Goal: Information Seeking & Learning: Learn about a topic

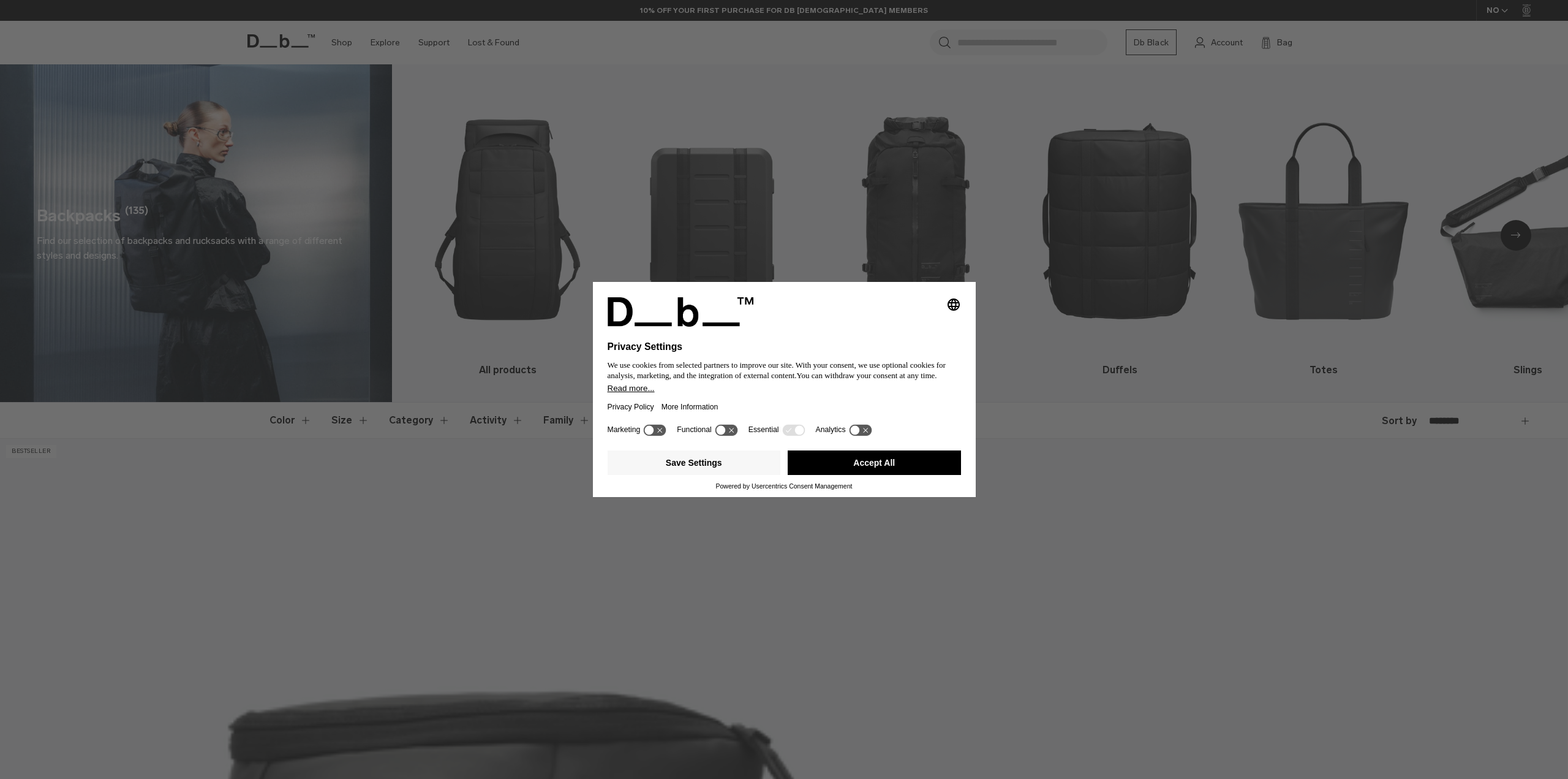
click at [904, 462] on button "Accept All" at bounding box center [875, 462] width 174 height 25
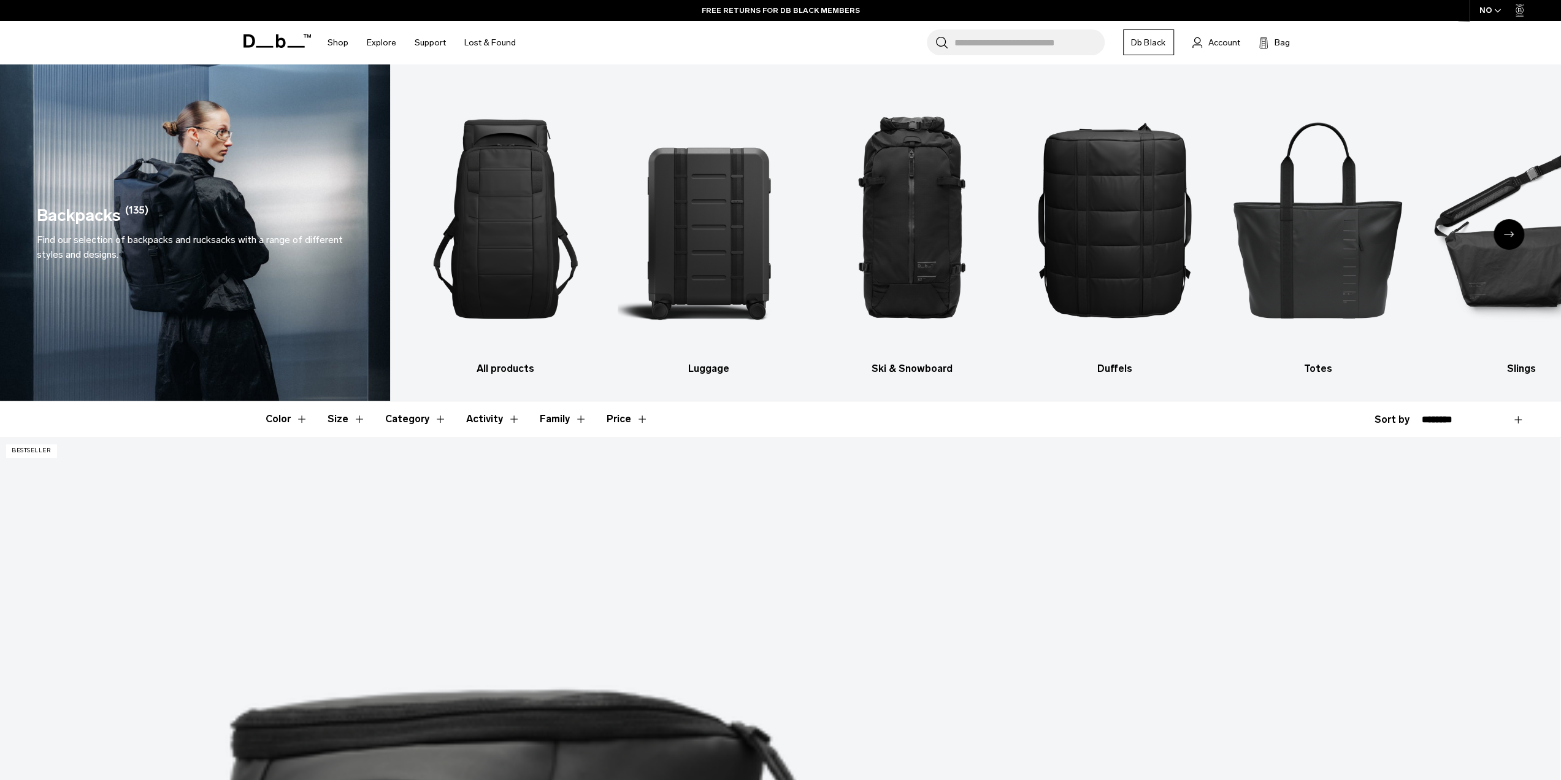
click at [1509, 234] on icon "Next slide" at bounding box center [1509, 234] width 10 height 6
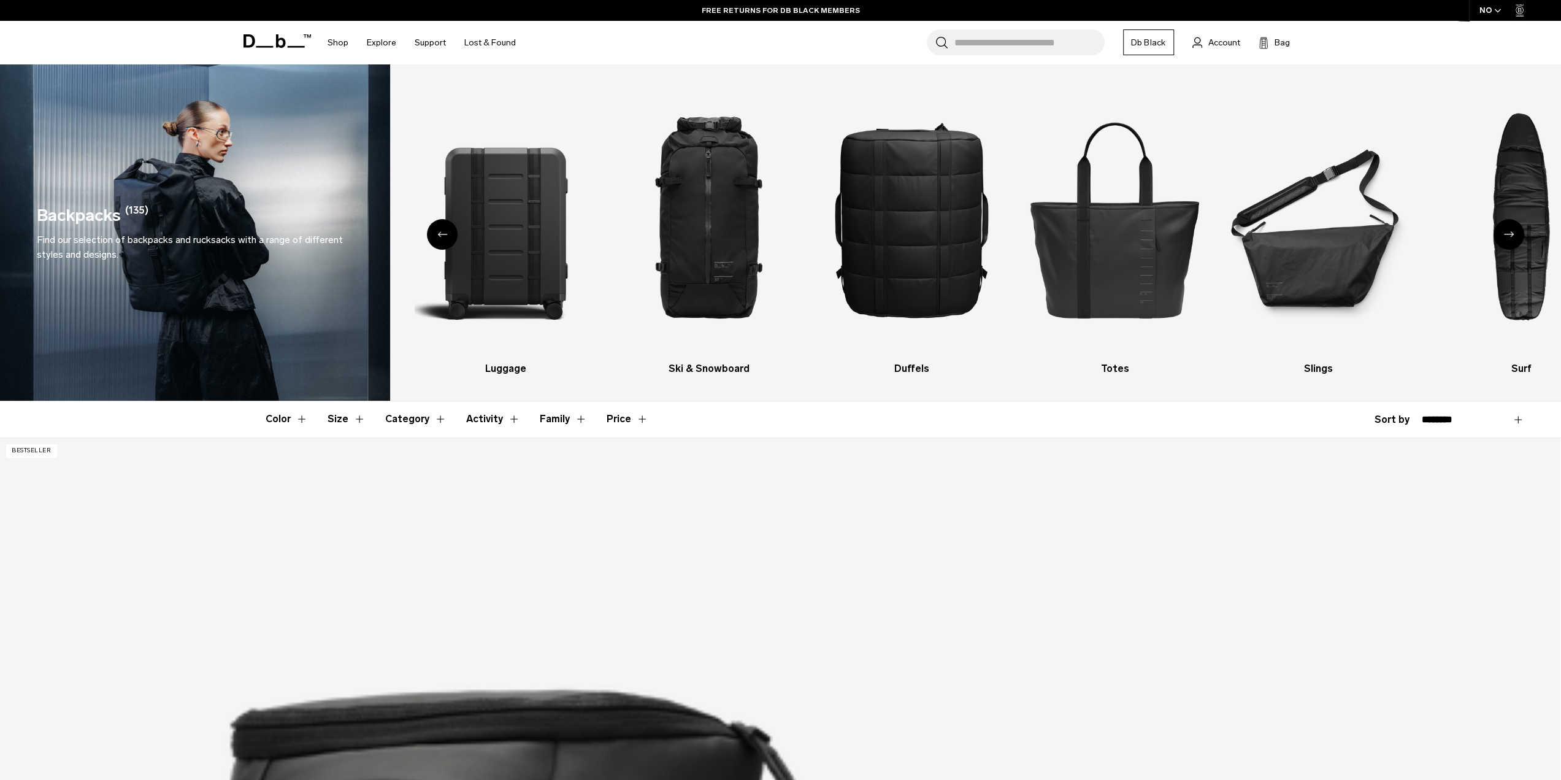
click at [1509, 234] on icon "Next slide" at bounding box center [1509, 234] width 10 height 6
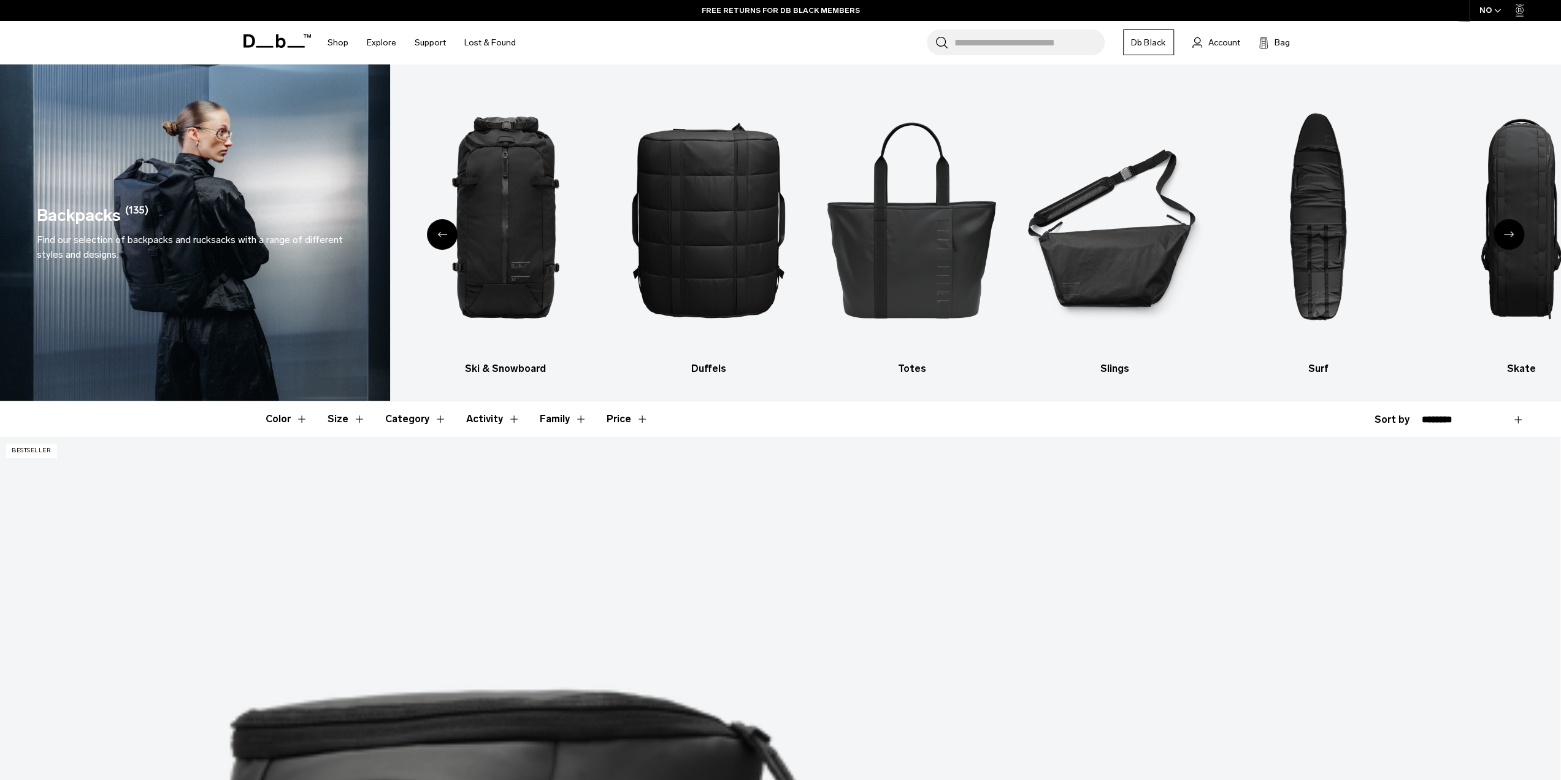
click at [1504, 234] on icon "Next slide" at bounding box center [1509, 234] width 10 height 6
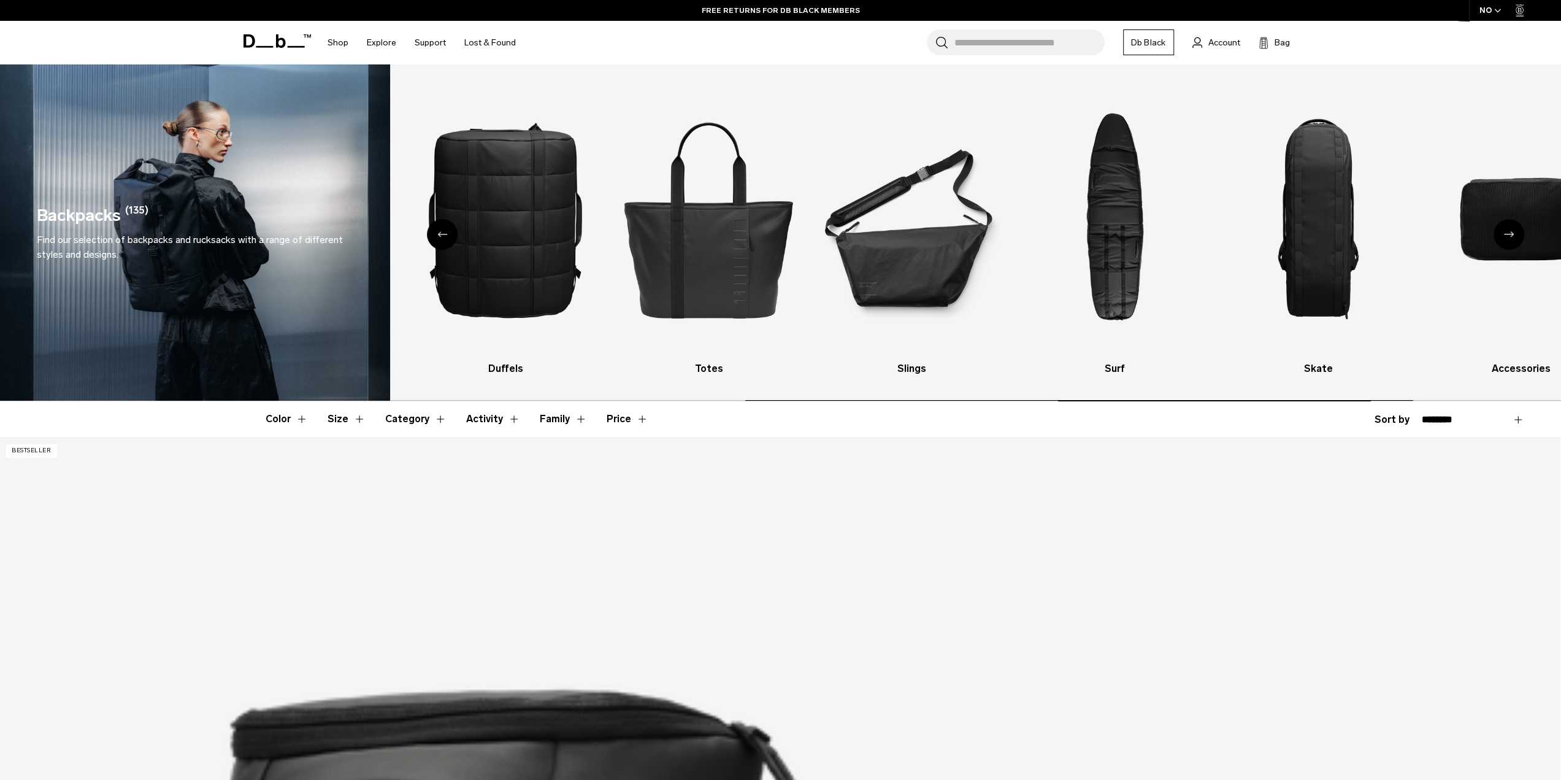
click at [1504, 234] on icon "Next slide" at bounding box center [1509, 234] width 10 height 6
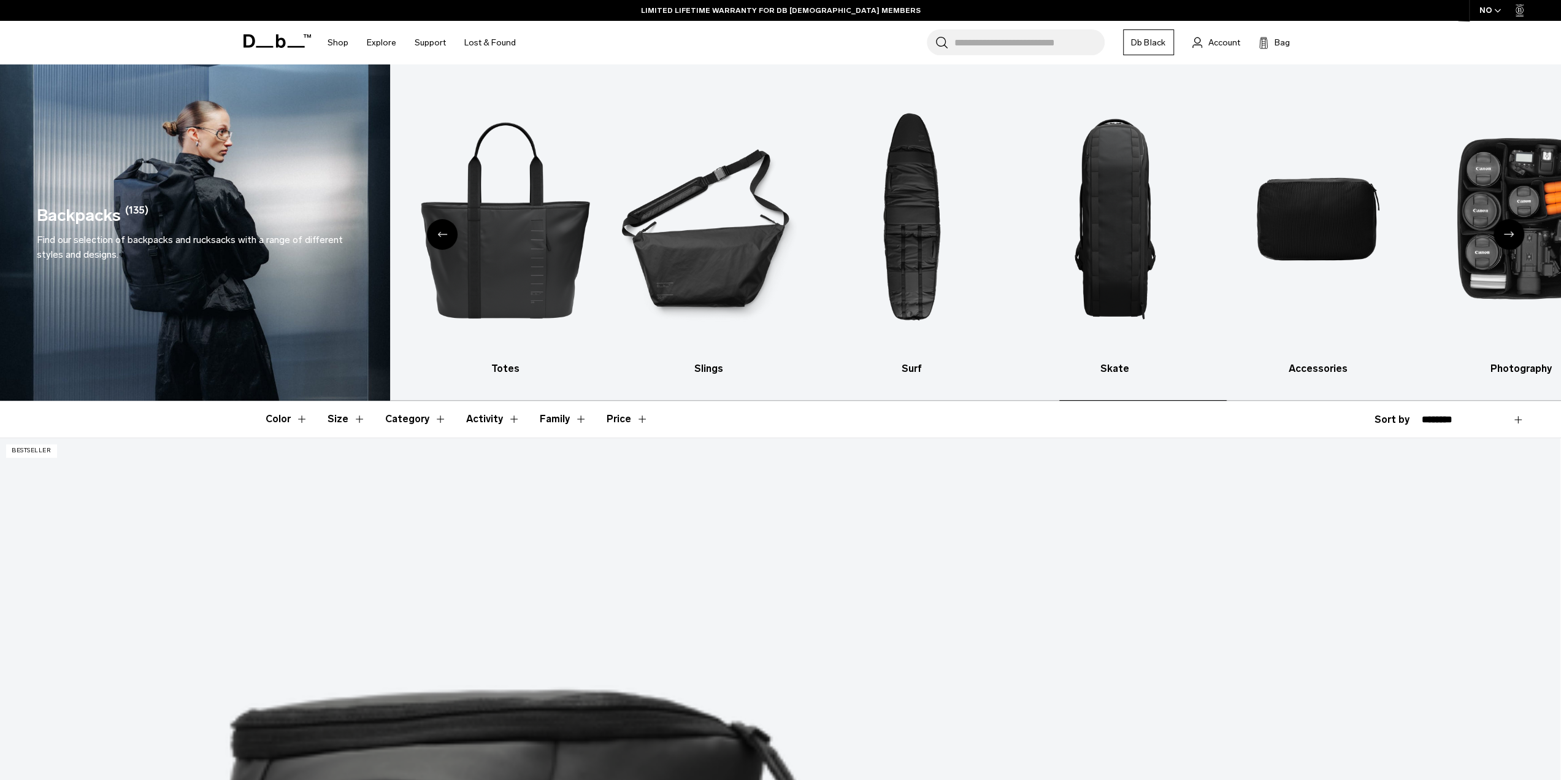
click at [1504, 234] on icon "Next slide" at bounding box center [1509, 234] width 10 height 6
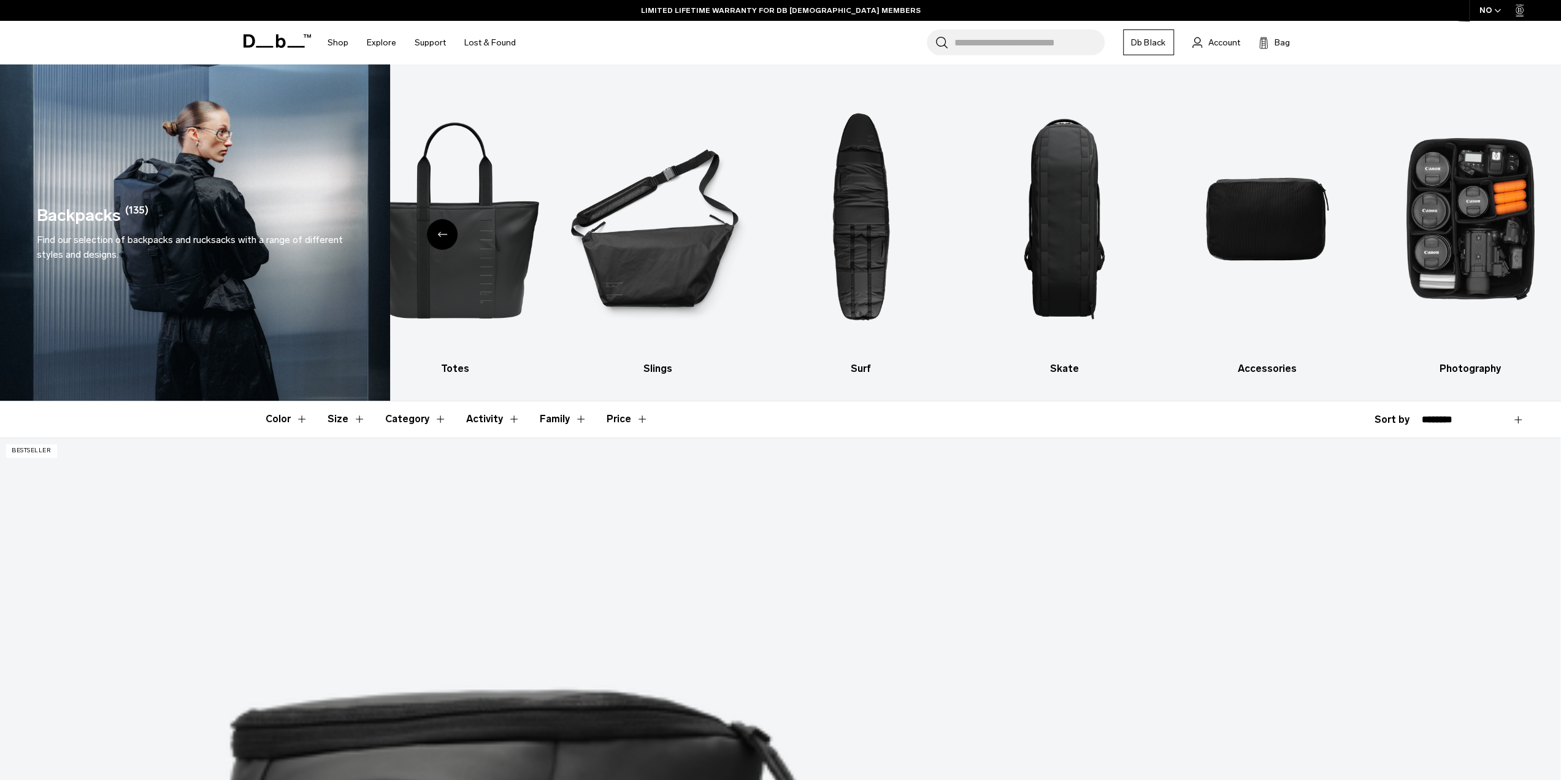
click at [437, 235] on icon "Previous slide" at bounding box center [442, 234] width 10 height 6
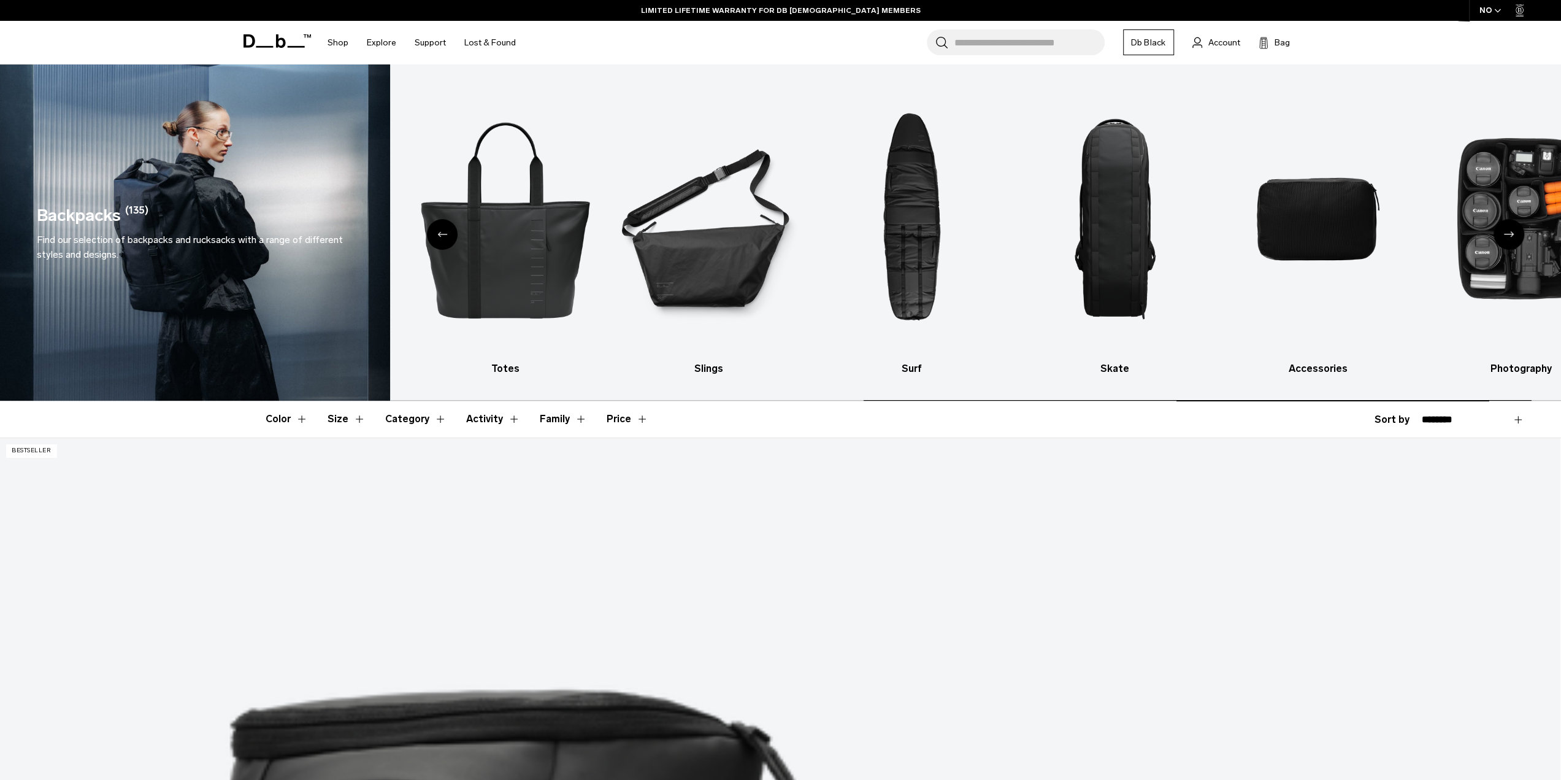
click at [437, 235] on icon "Previous slide" at bounding box center [442, 234] width 10 height 6
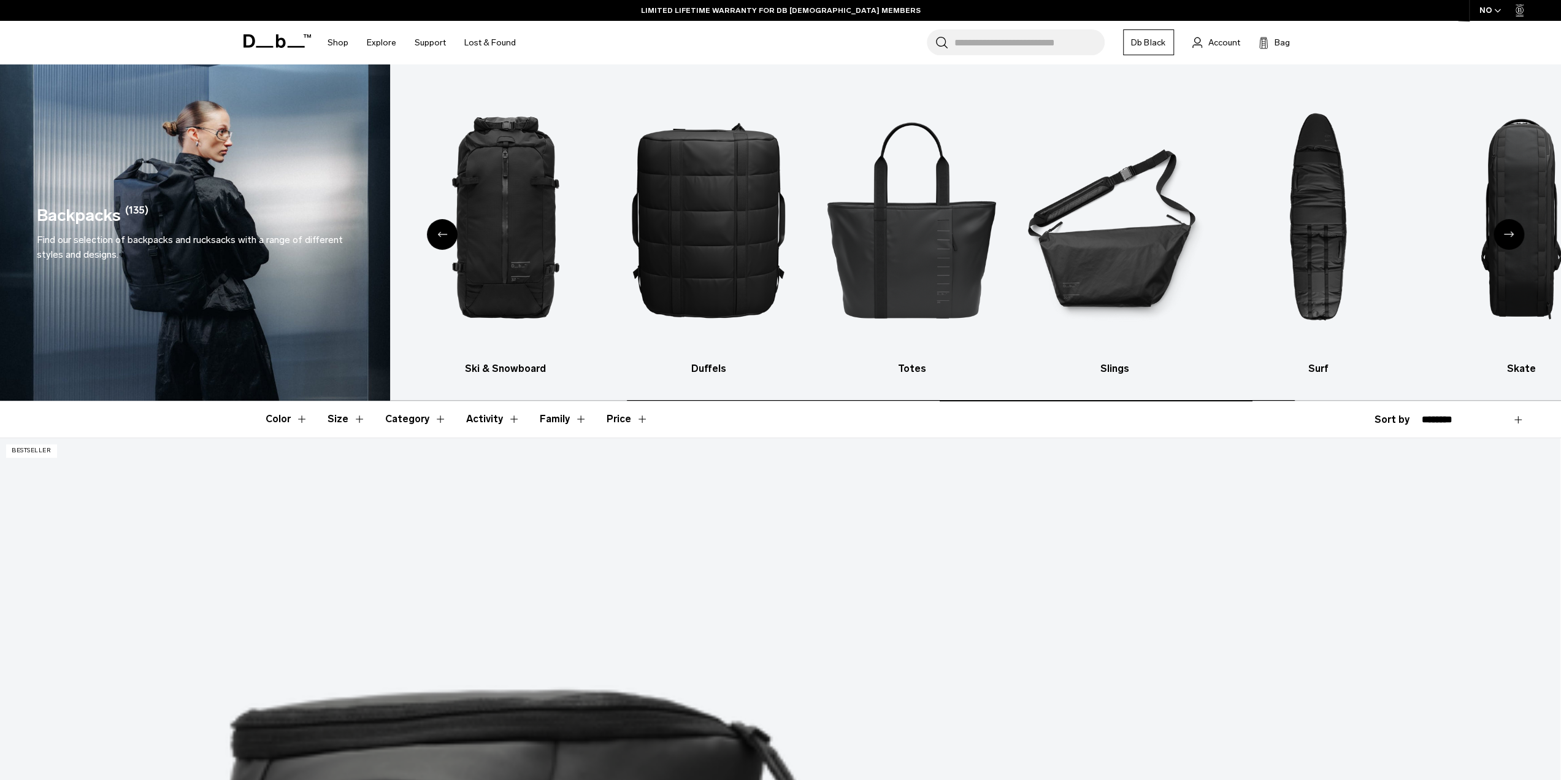
click at [437, 235] on icon "Previous slide" at bounding box center [442, 234] width 10 height 6
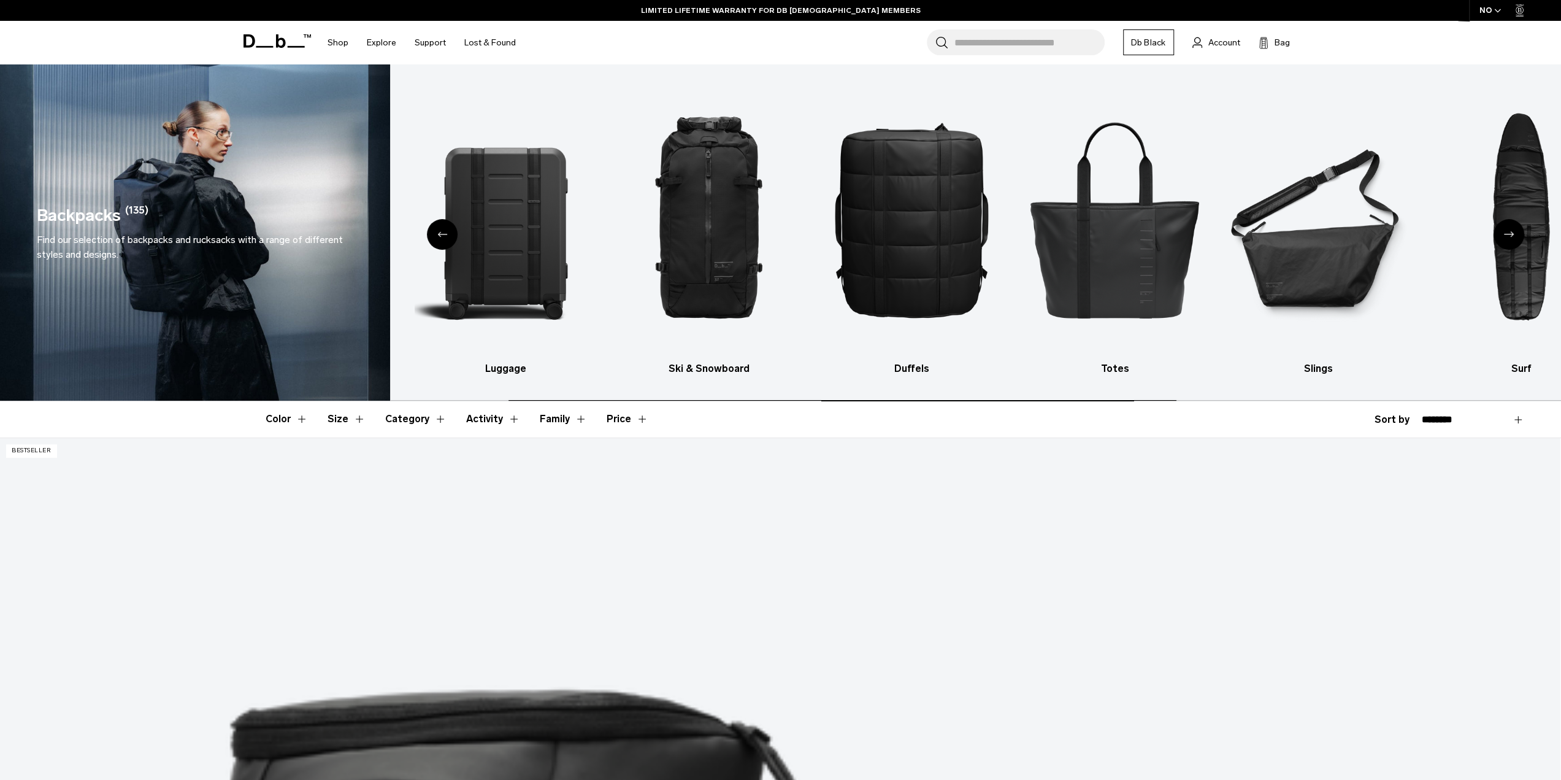
click at [437, 235] on icon "Previous slide" at bounding box center [442, 234] width 10 height 6
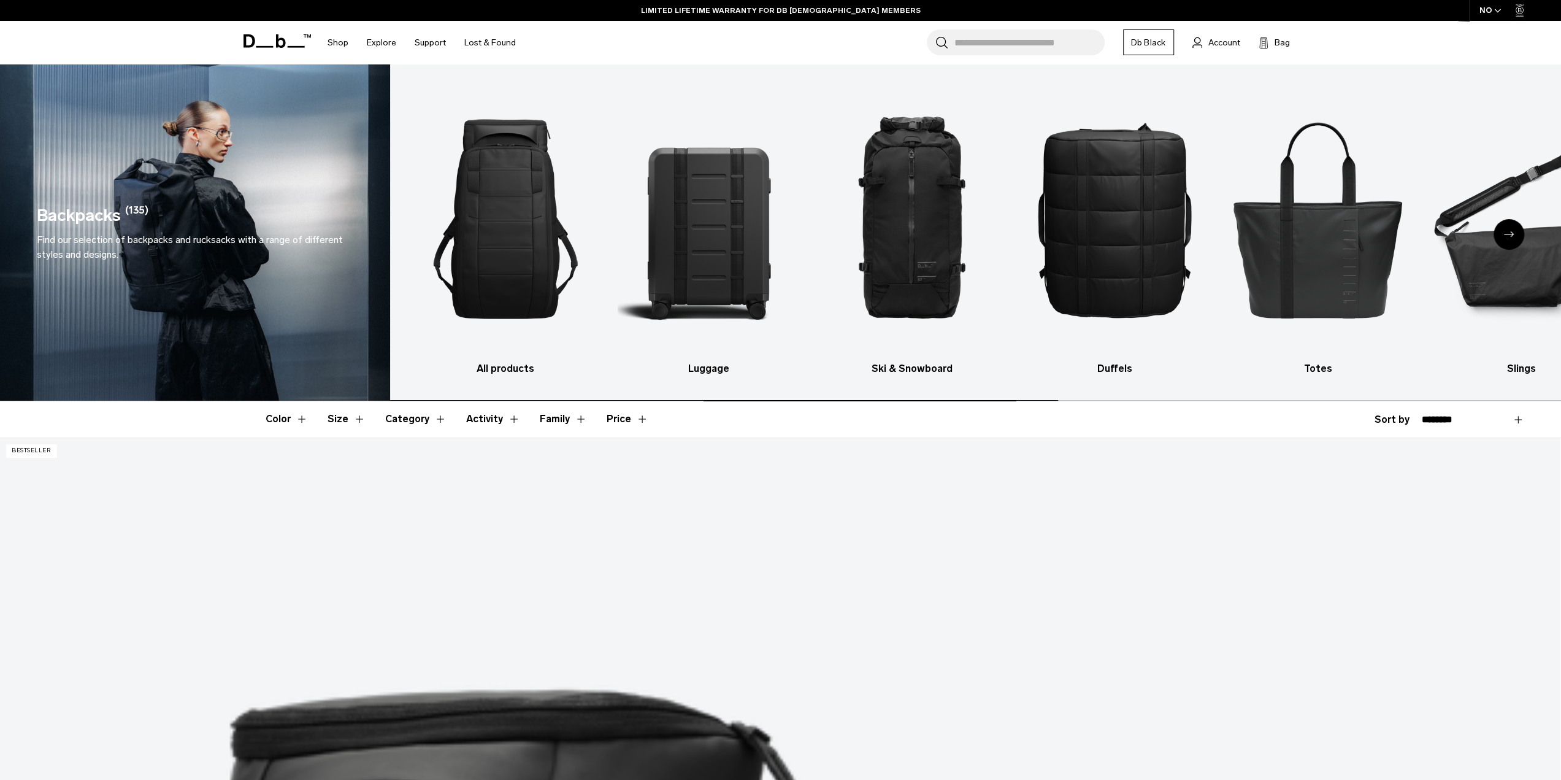
click at [437, 236] on div "All products Luggage Ski & Snowboard Duffels Totes Slings Surf Skate Accessorie…" at bounding box center [975, 232] width 1171 height 336
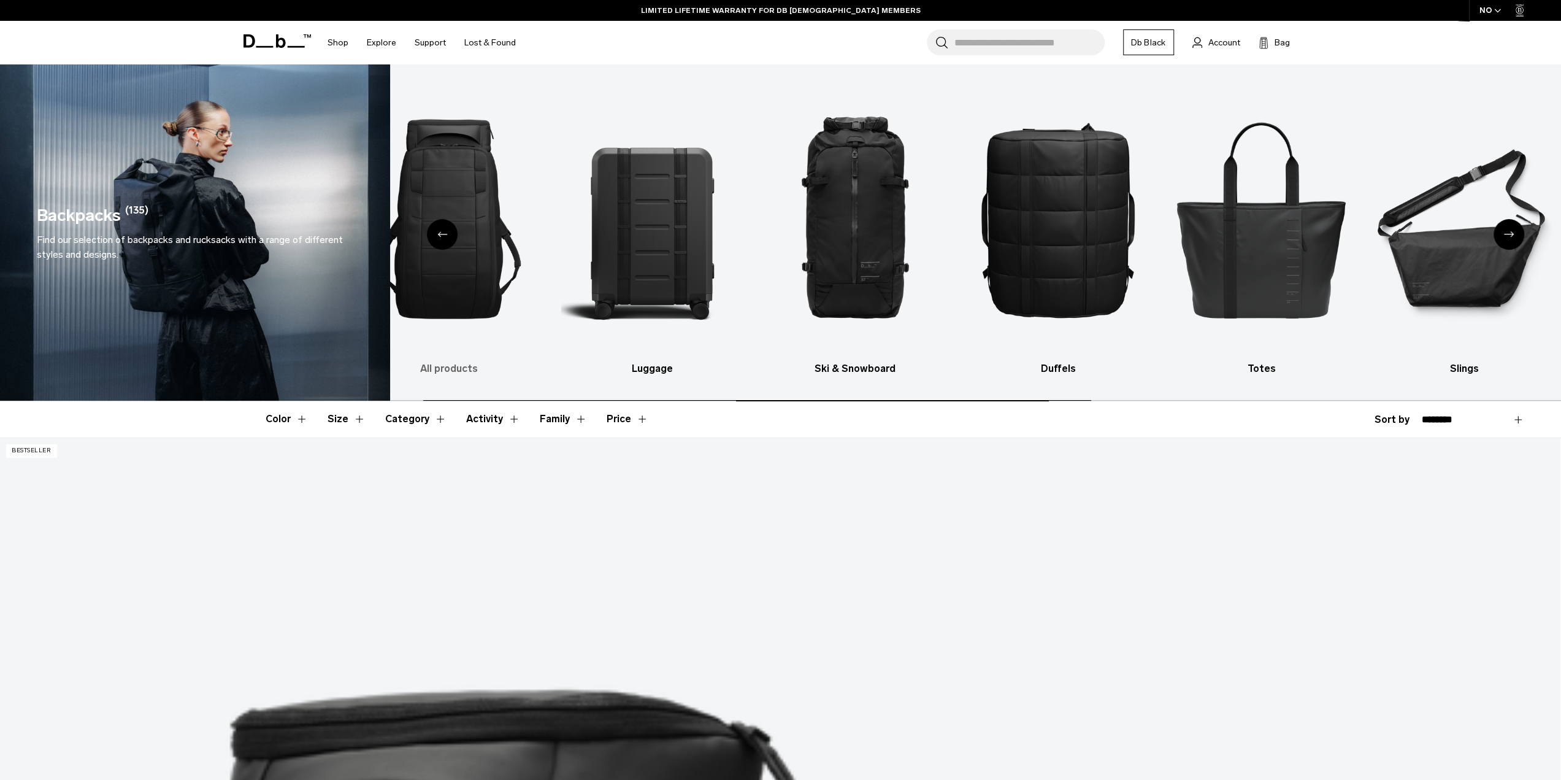
click at [437, 237] on div "Previous slide" at bounding box center [442, 234] width 31 height 31
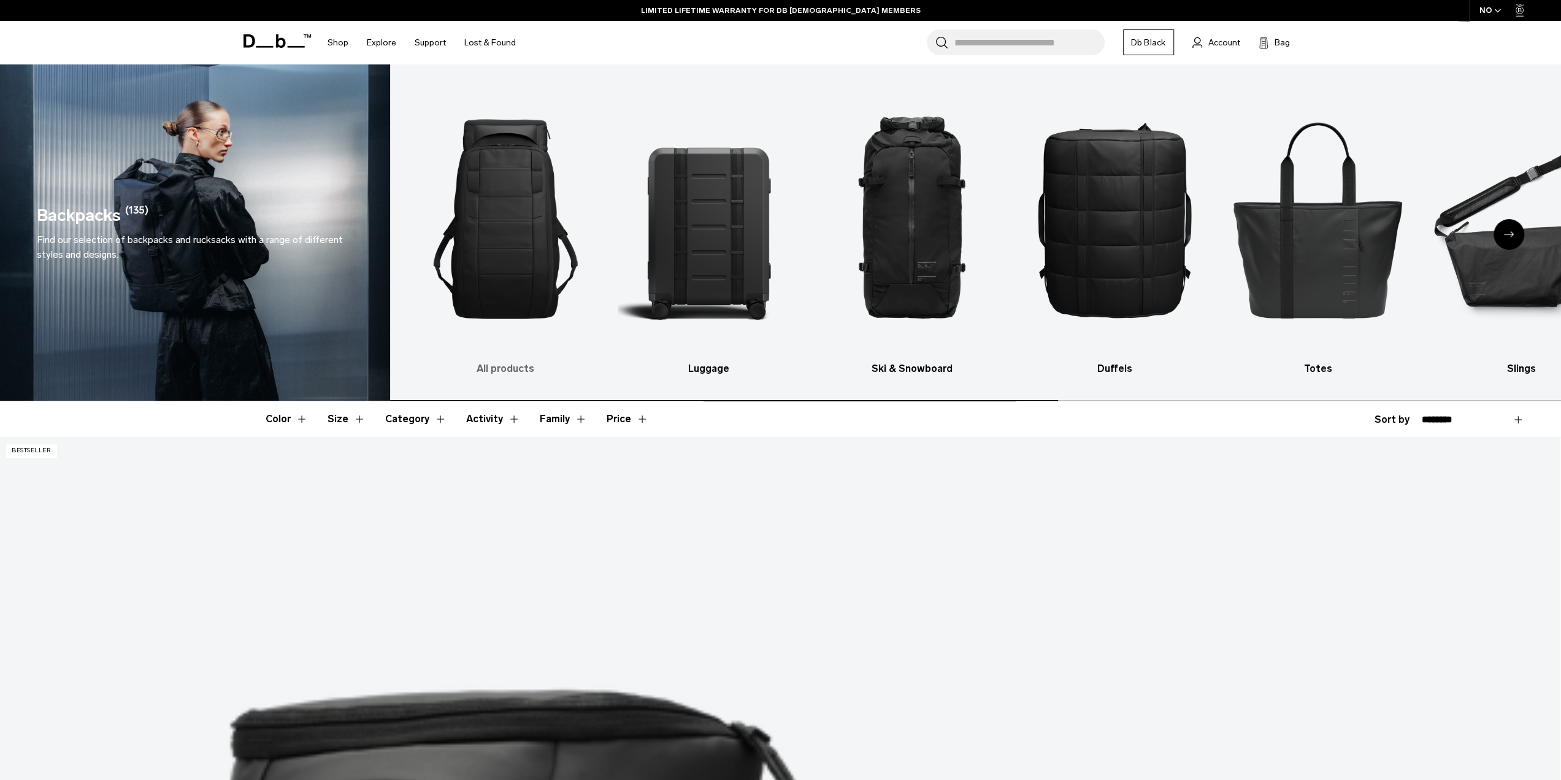
click at [437, 239] on img "1 / 10" at bounding box center [506, 219] width 182 height 272
click at [694, 233] on img "2 / 10" at bounding box center [709, 219] width 182 height 272
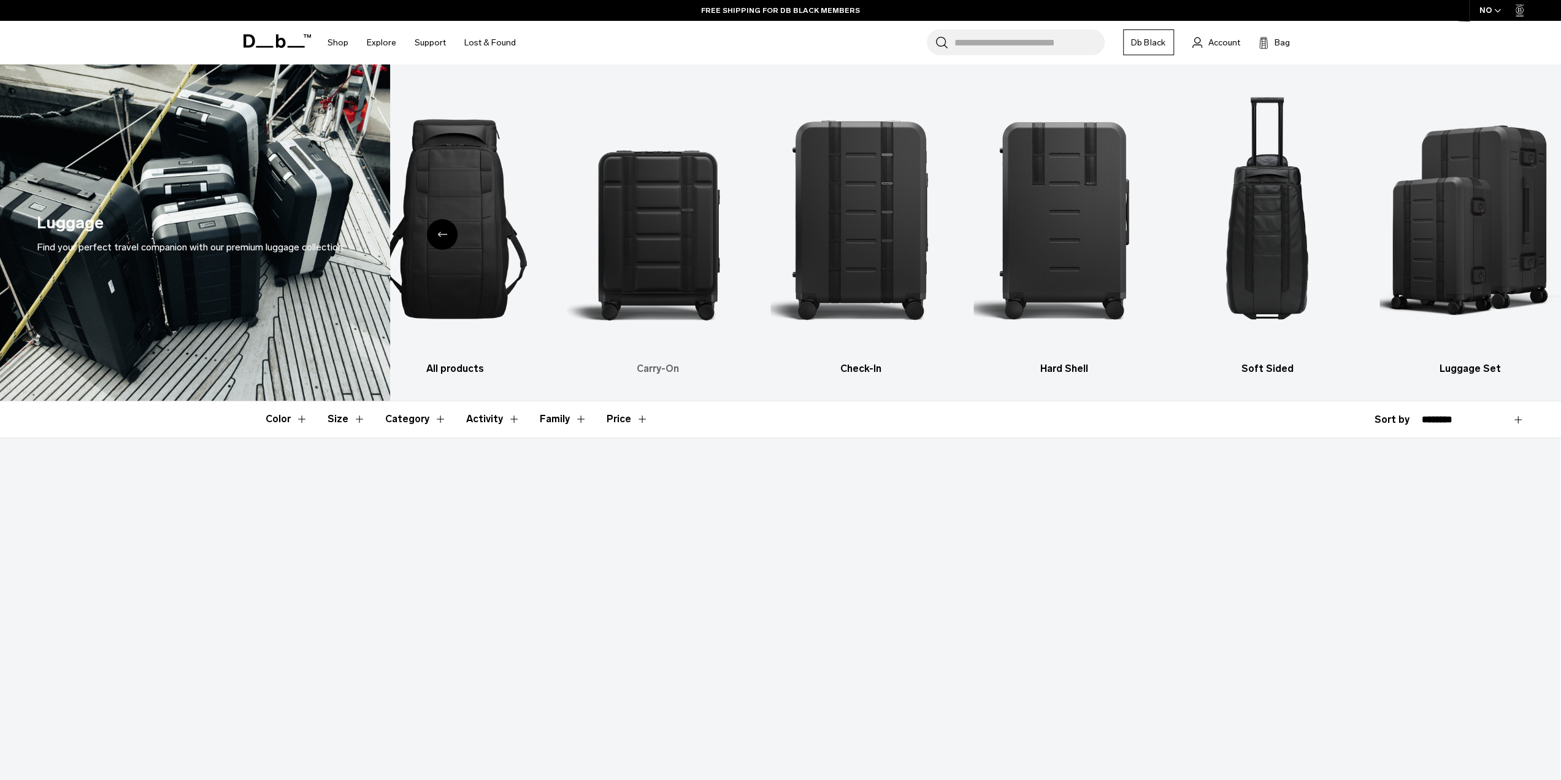
click at [694, 234] on img "2 / 6" at bounding box center [658, 219] width 182 height 272
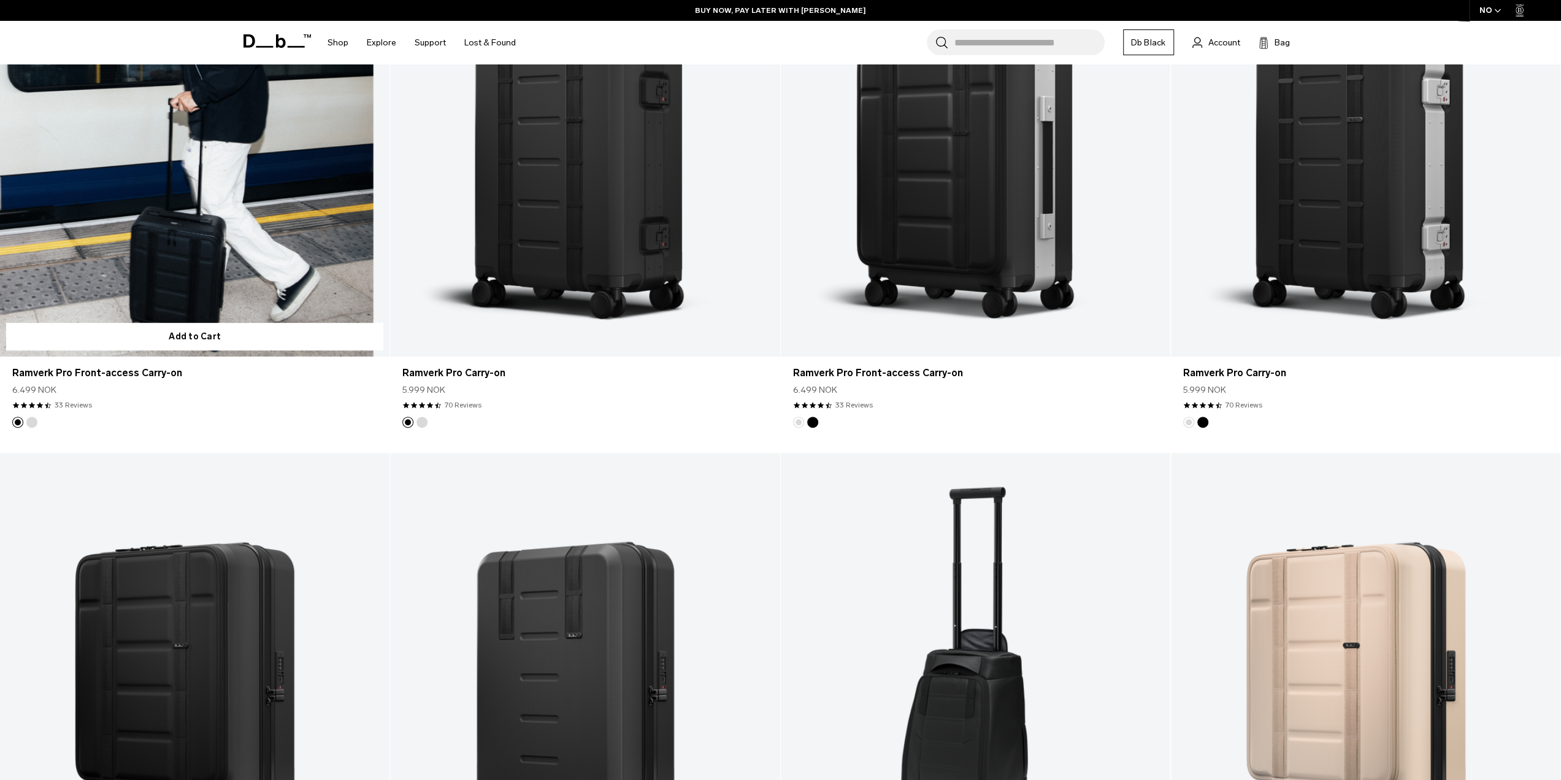
scroll to position [491, 0]
